Goal: Transaction & Acquisition: Purchase product/service

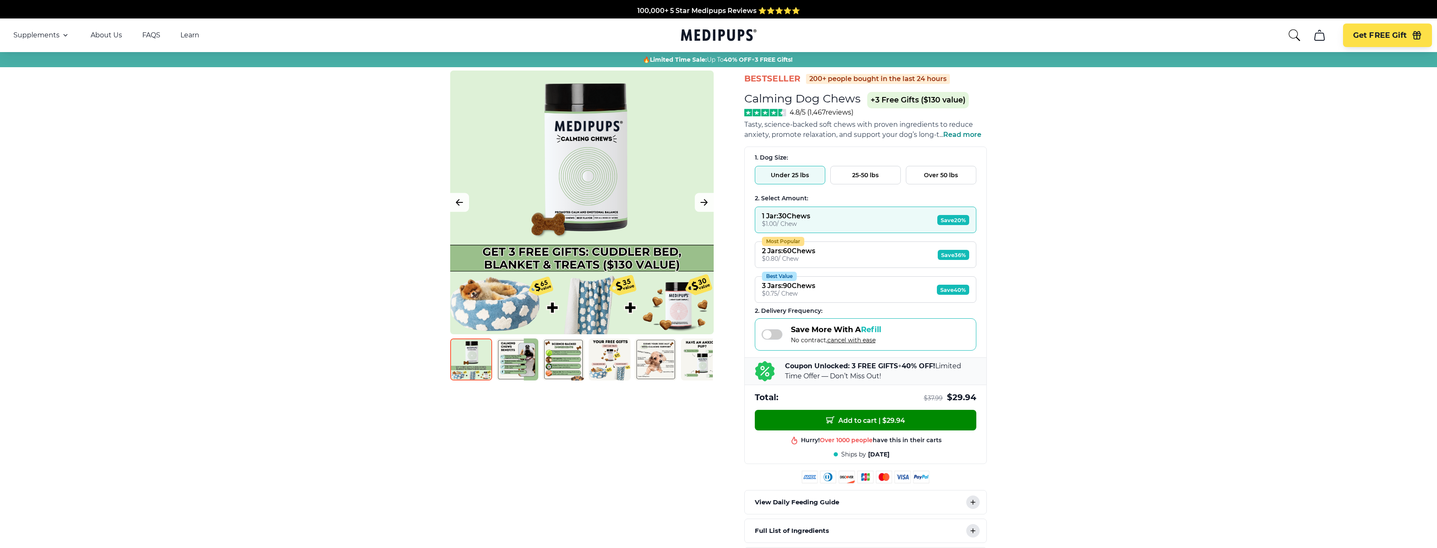
click at [849, 341] on span "cancel with ease" at bounding box center [851, 340] width 48 height 8
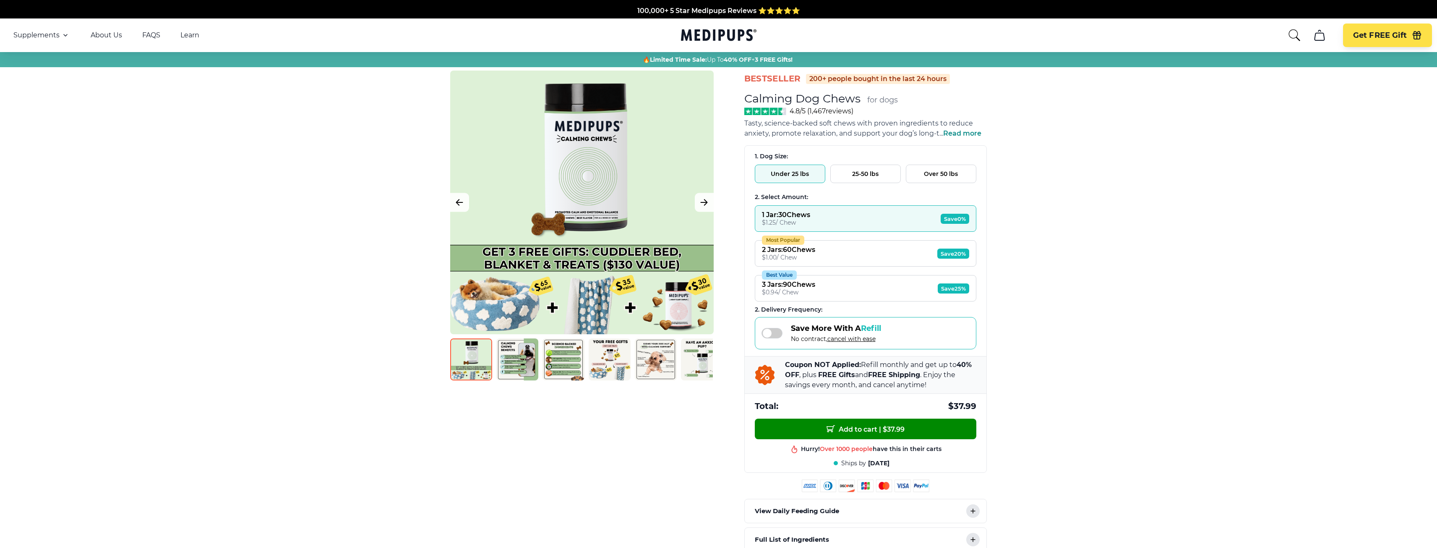
click at [849, 341] on span "cancel with ease" at bounding box center [851, 339] width 48 height 8
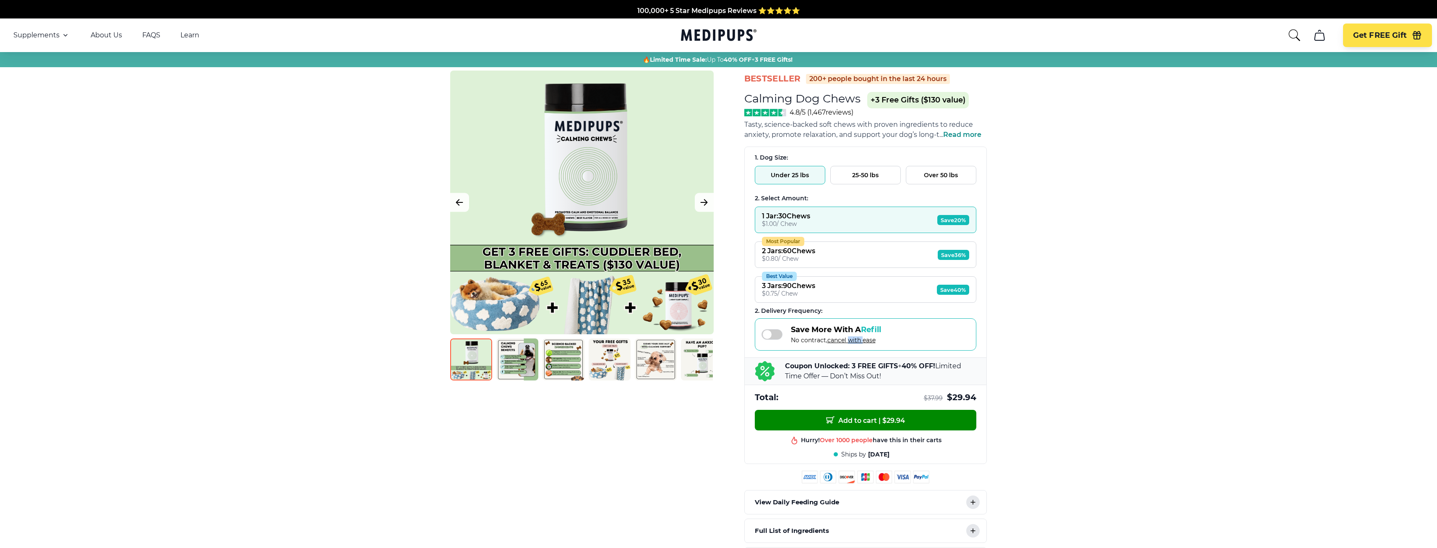
click at [849, 341] on span "cancel with ease" at bounding box center [851, 340] width 48 height 8
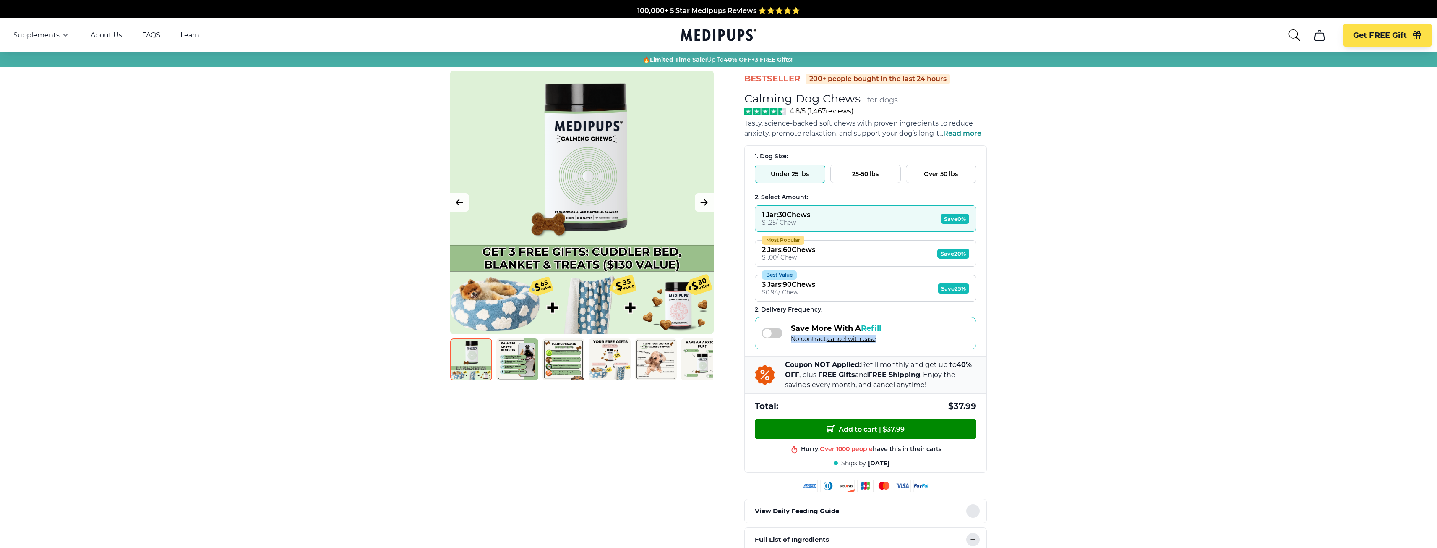
click at [849, 341] on span "cancel with ease" at bounding box center [851, 339] width 48 height 8
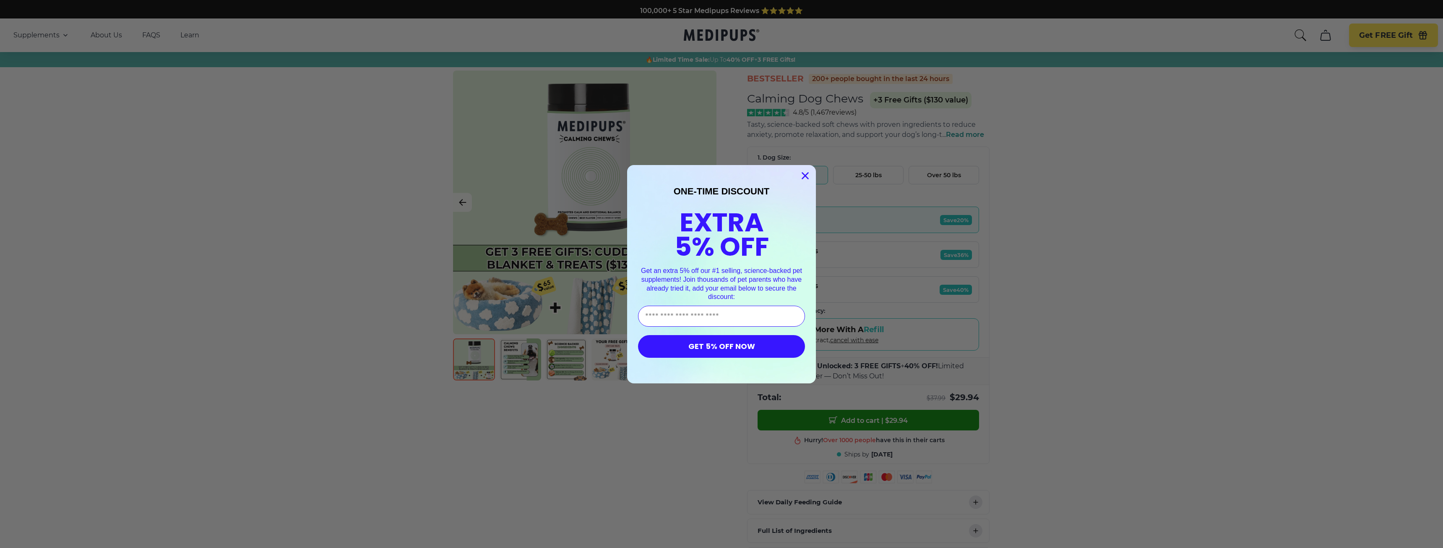
click at [801, 175] on circle "Close dialog" at bounding box center [806, 175] width 14 height 14
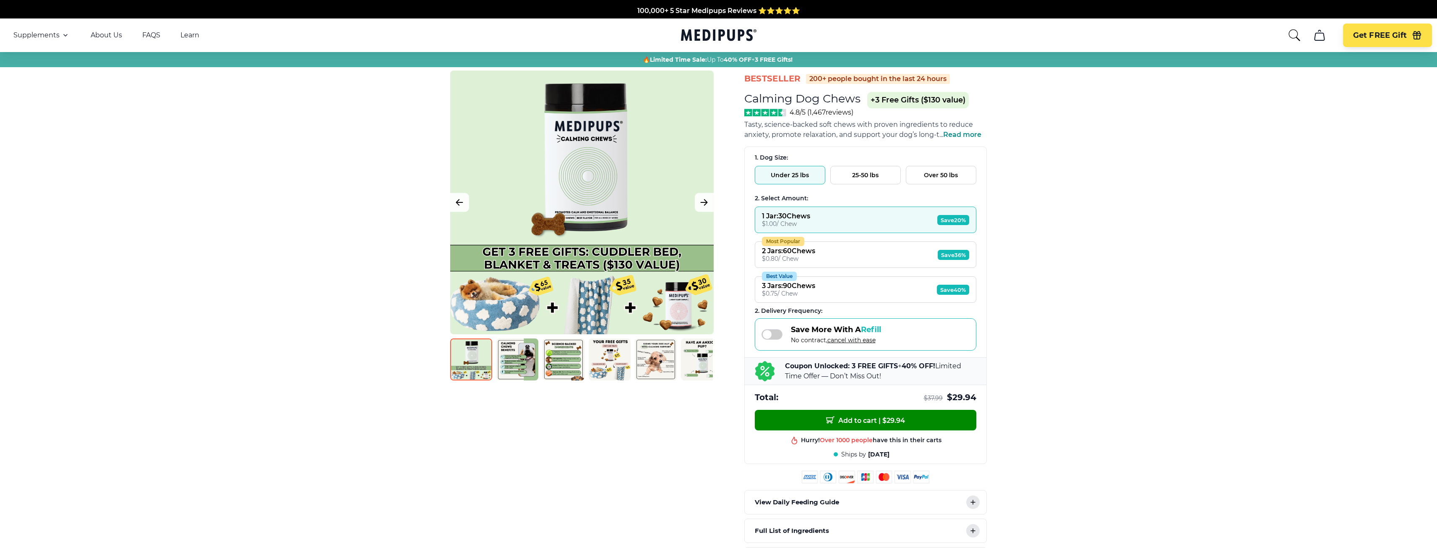
click at [872, 173] on button "25-50 lbs" at bounding box center [865, 175] width 70 height 18
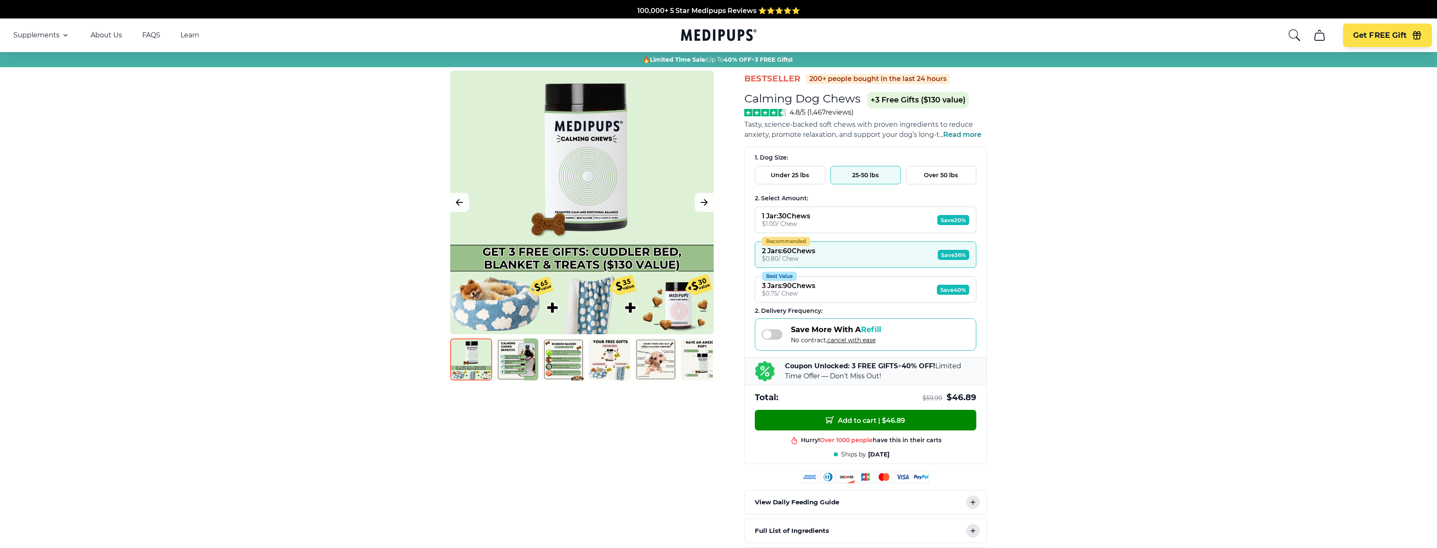
click at [938, 177] on button "Over 50 lbs" at bounding box center [941, 175] width 70 height 18
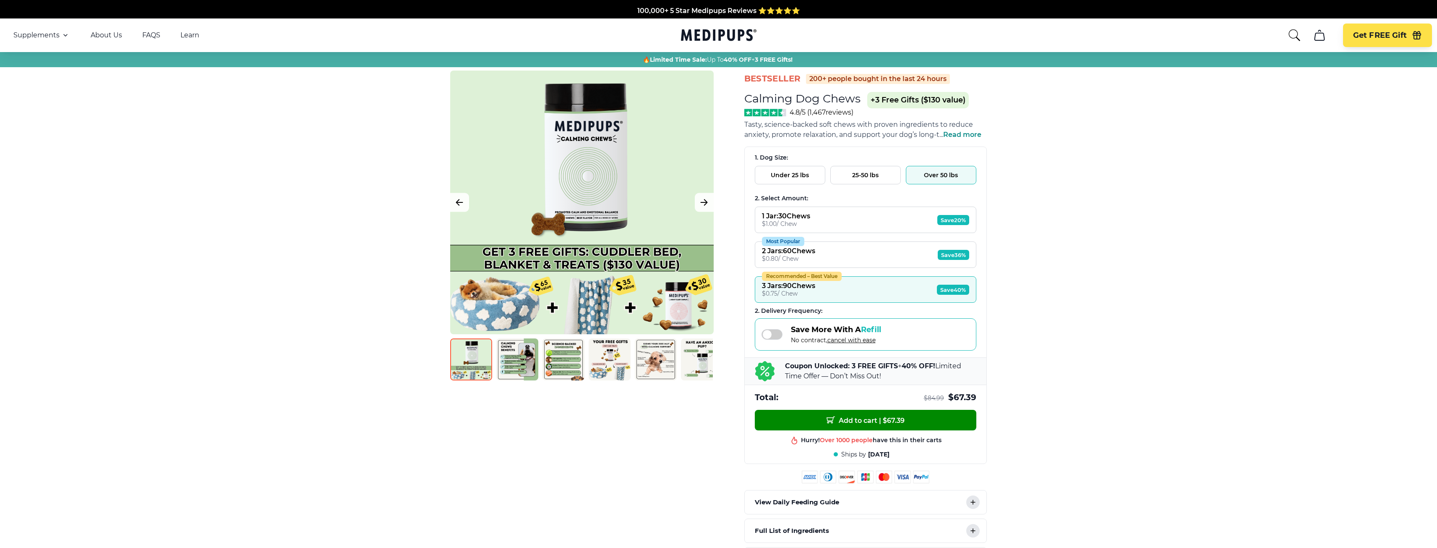
click at [886, 175] on button "25-50 lbs" at bounding box center [865, 175] width 70 height 18
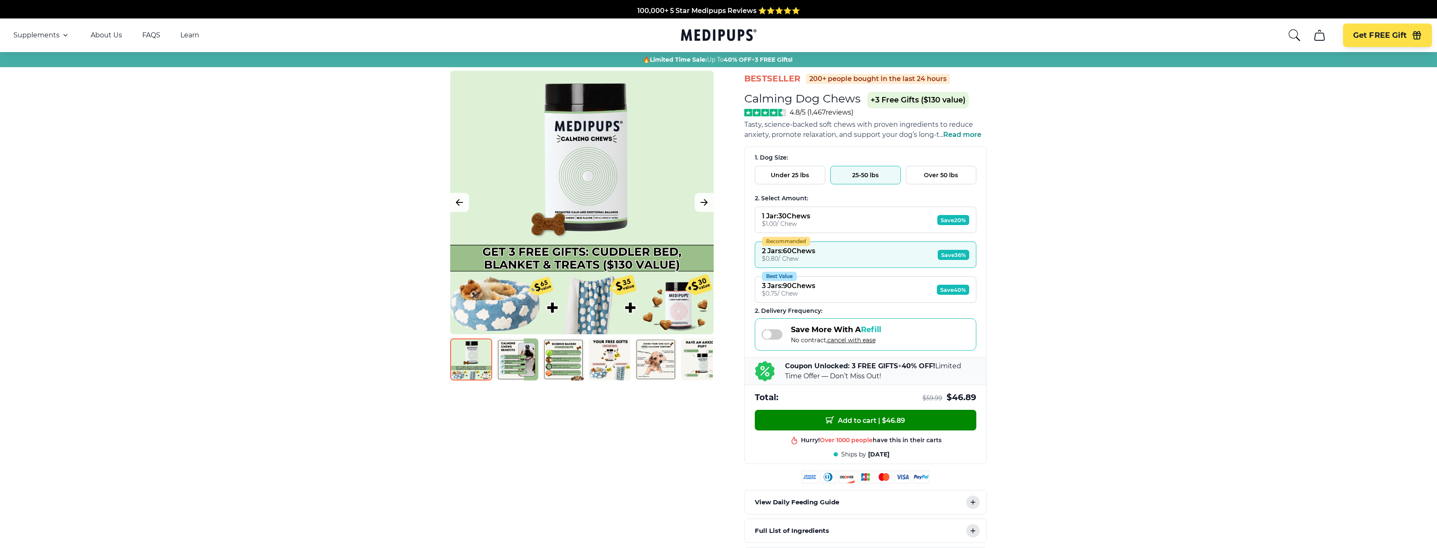
click at [934, 172] on button "Over 50 lbs" at bounding box center [941, 175] width 70 height 18
